Goal: Check status

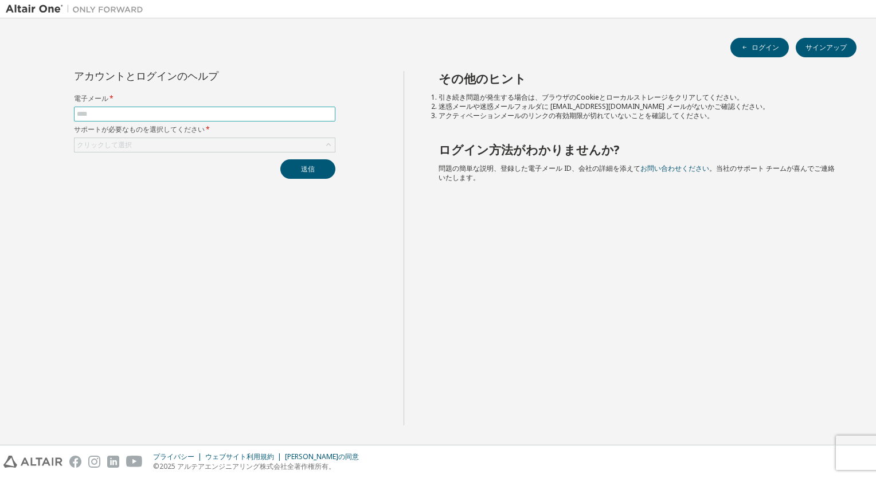
click at [245, 112] on input "text" at bounding box center [205, 114] width 256 height 9
type input "**********"
click at [206, 142] on div "クリックして選択" at bounding box center [205, 145] width 260 height 14
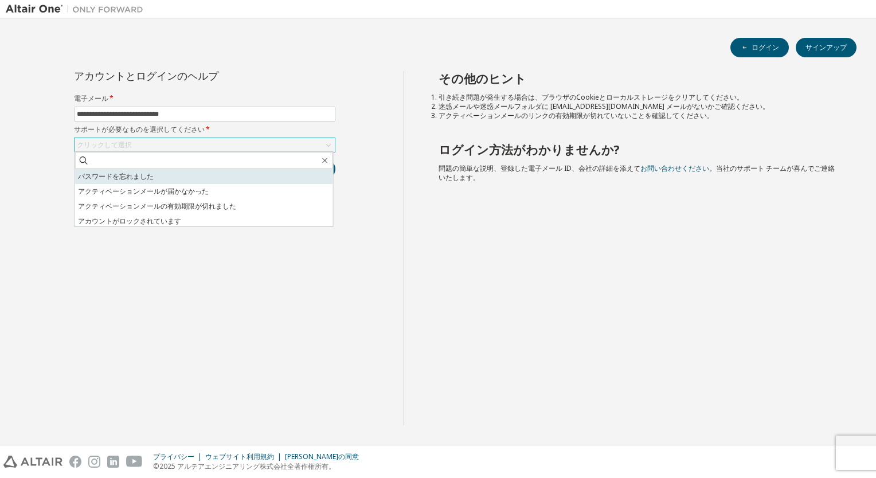
click at [187, 172] on li "パスワードを忘れました" at bounding box center [204, 176] width 258 height 15
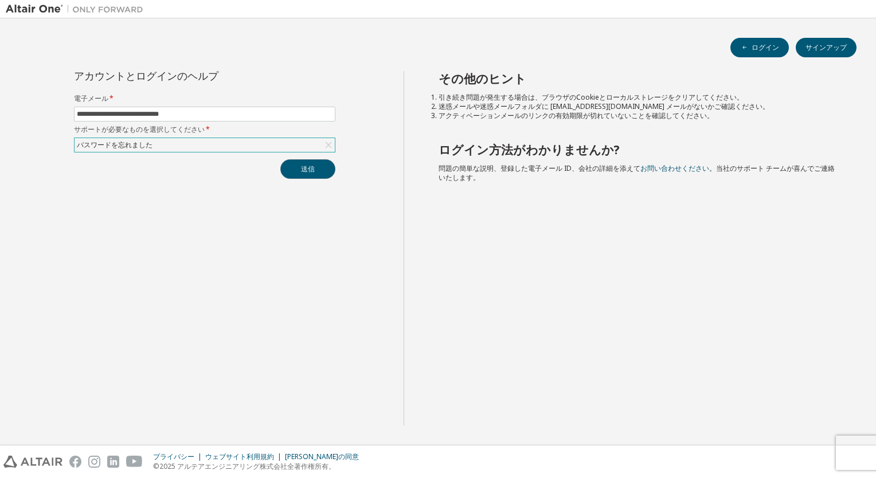
click at [308, 173] on button "送信" at bounding box center [307, 168] width 55 height 19
click at [475, 267] on div "その他のヒント 引き続き問題が発生する場合は、ブラウザのCookieとローカルストレージをクリアしてください。 迷惑メールや迷惑メールフォルダに [EMAIL…" at bounding box center [637, 248] width 467 height 354
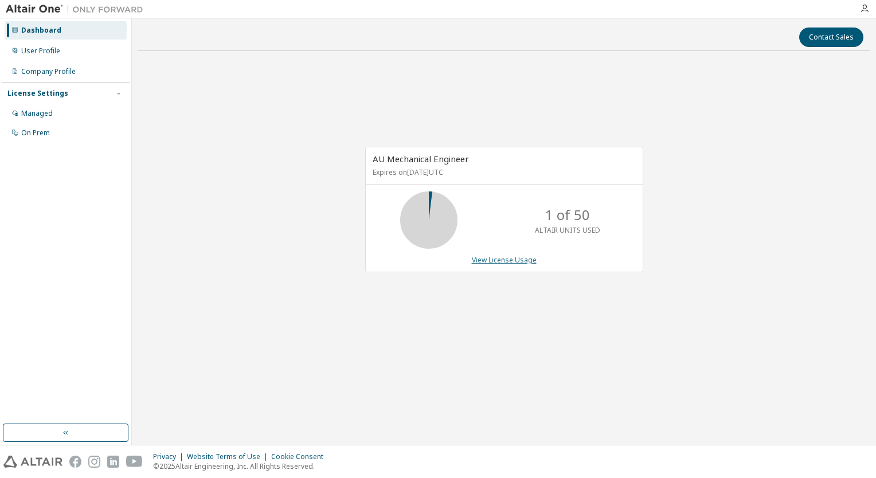
click at [504, 259] on link "View License Usage" at bounding box center [504, 260] width 65 height 10
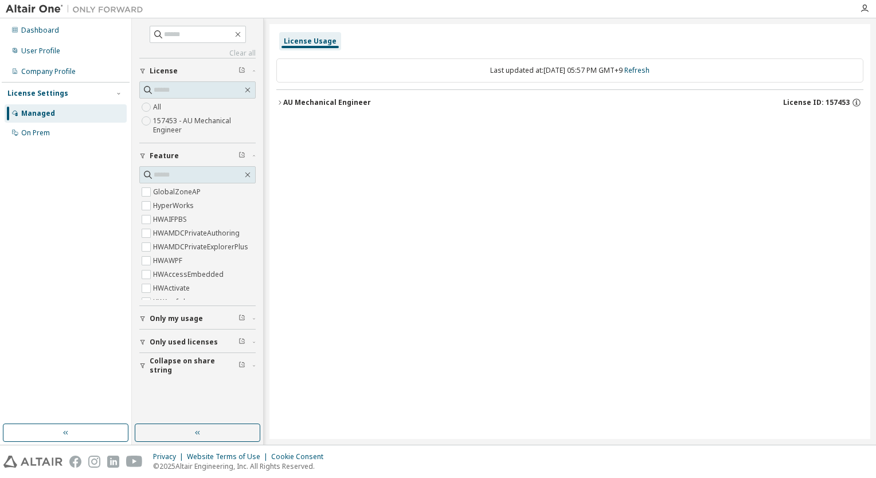
click at [284, 101] on div "AU Mechanical Engineer" at bounding box center [327, 102] width 88 height 9
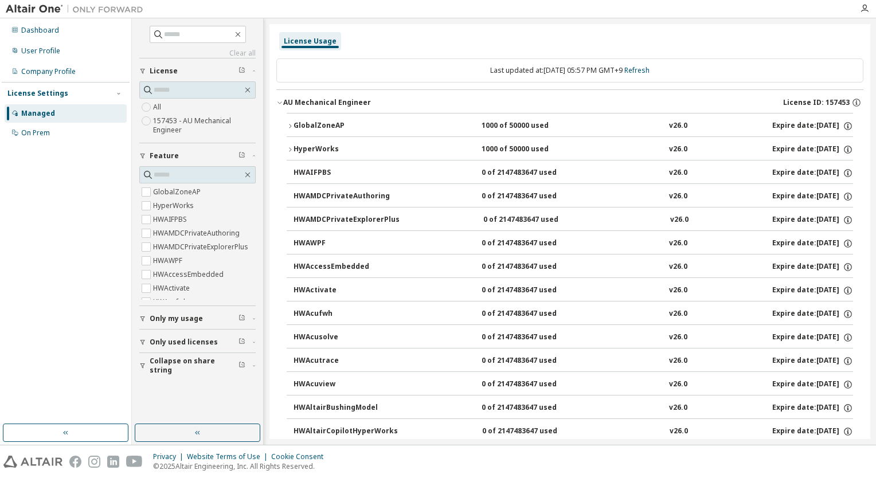
click at [288, 154] on button "HyperWorks 1000 of 50000 used v26.0 Expire date: [DATE]" at bounding box center [570, 149] width 566 height 25
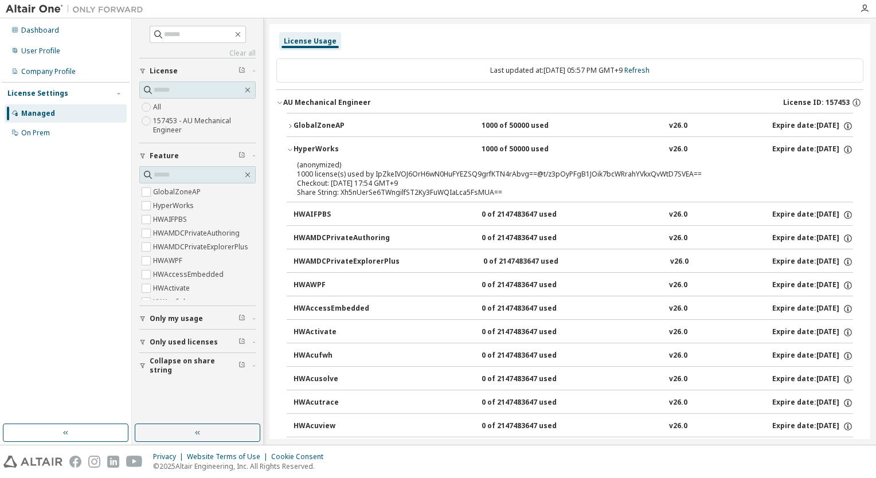
click at [372, 194] on div "Share String: Xh5nUerSe6TWngilfST2Ky3FuWQIaLca5FsMUA==" at bounding box center [556, 192] width 518 height 9
click at [293, 150] on icon "button" at bounding box center [290, 149] width 7 height 7
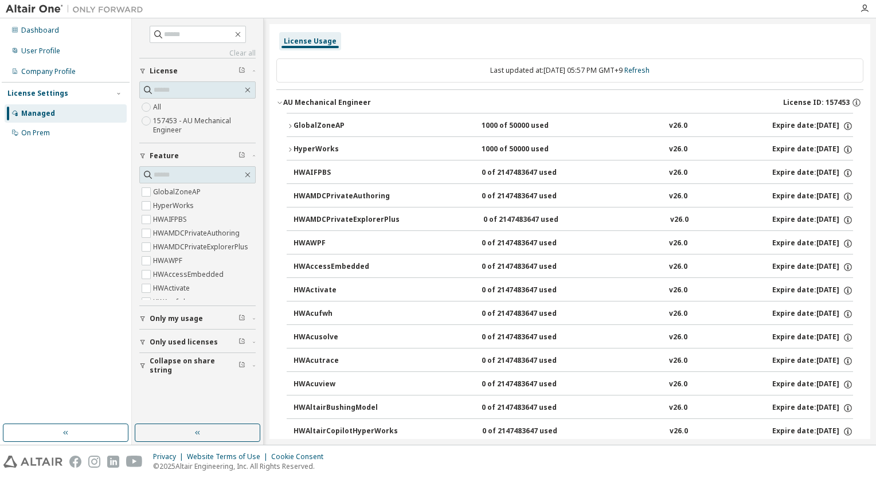
click at [293, 126] on icon "button" at bounding box center [290, 126] width 7 height 7
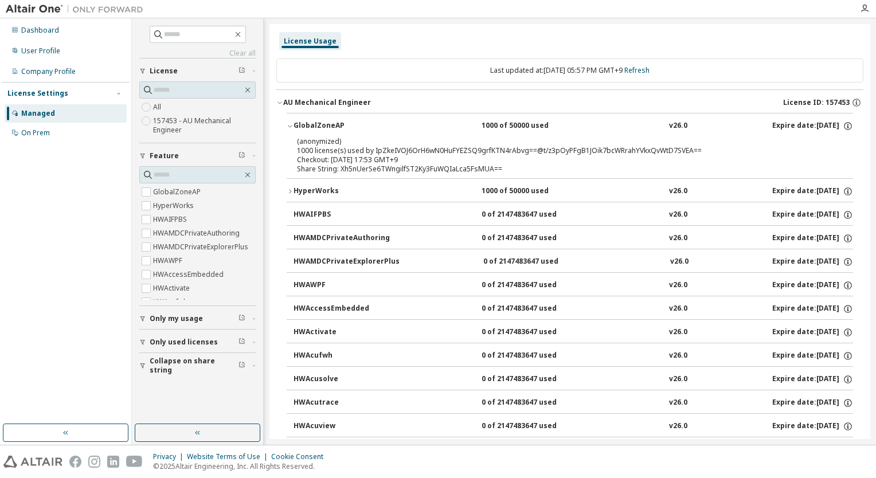
click at [276, 101] on icon "button" at bounding box center [279, 102] width 7 height 7
